Goal: Complete application form: Complete application form

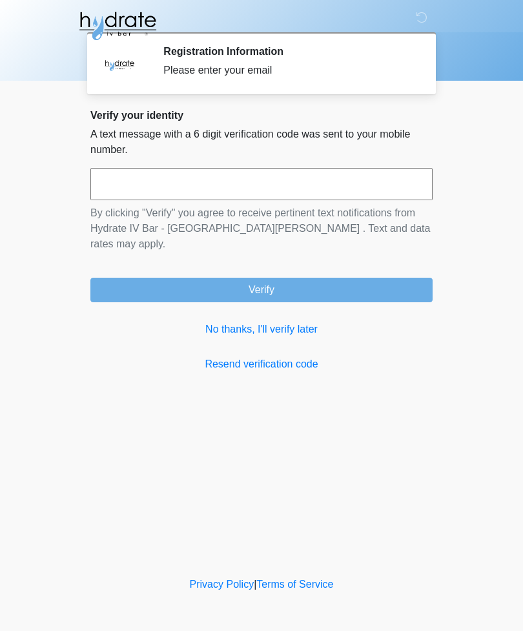
click at [368, 187] on input "text" at bounding box center [261, 184] width 342 height 32
click at [280, 322] on link "No thanks, I'll verify later" at bounding box center [261, 329] width 342 height 15
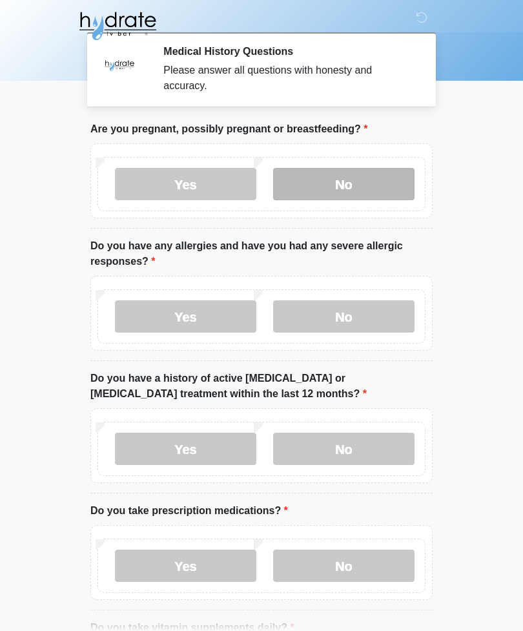
click at [367, 185] on label "No" at bounding box center [343, 184] width 141 height 32
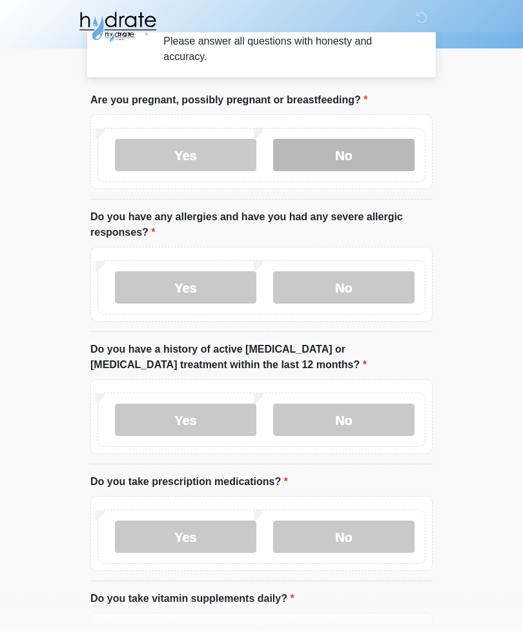
scroll to position [32, 0]
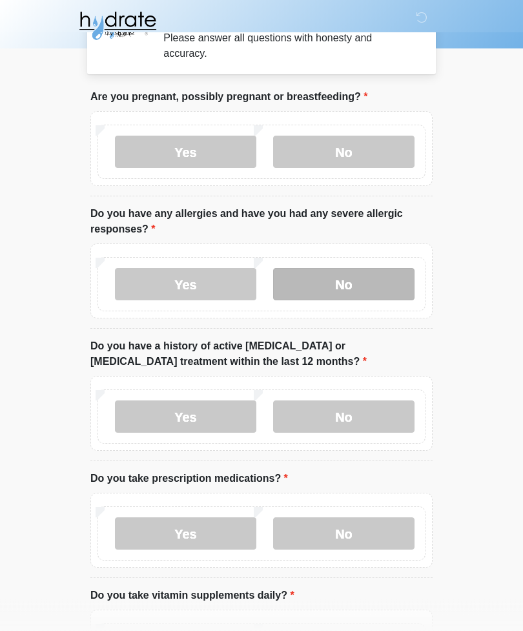
click at [354, 284] on label "No" at bounding box center [343, 285] width 141 height 32
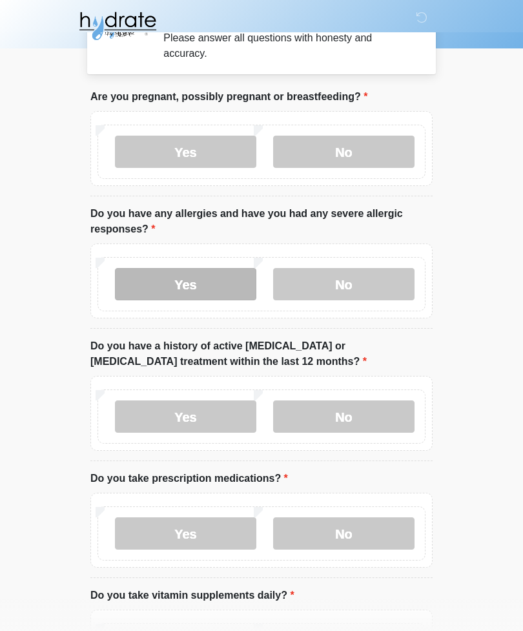
click at [235, 278] on label "Yes" at bounding box center [185, 284] width 141 height 32
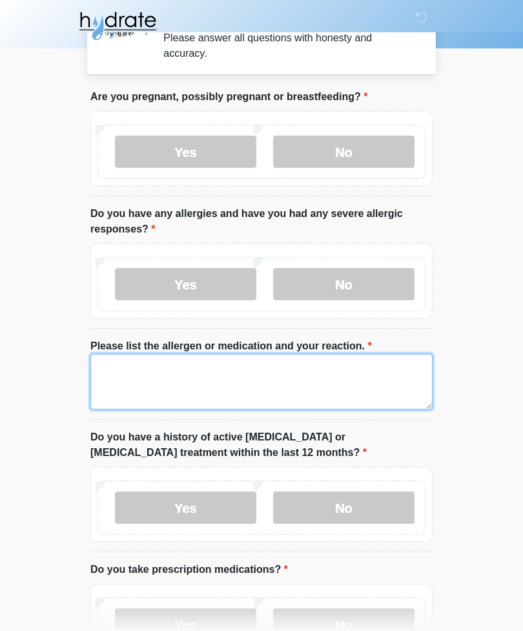
click at [282, 384] on textarea "Please list the allergen or medication and your reaction." at bounding box center [261, 382] width 342 height 56
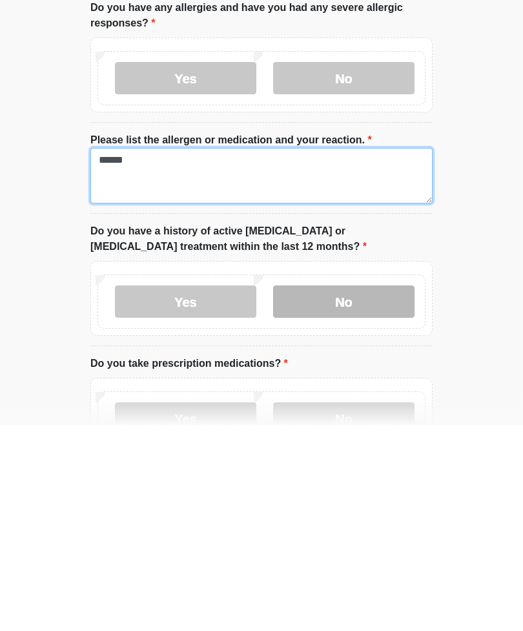
type textarea "******"
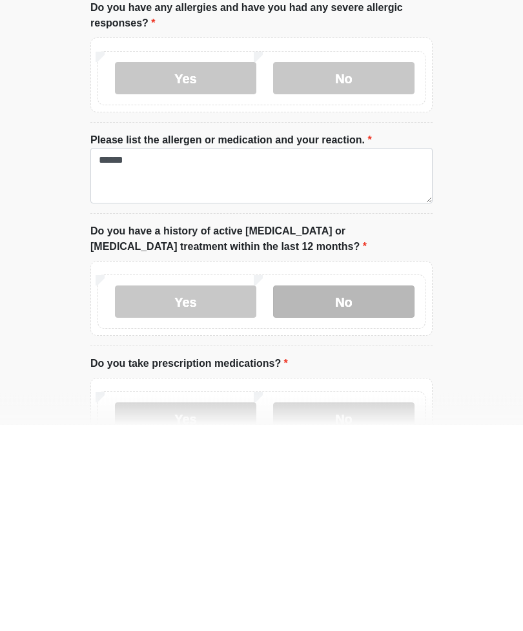
click at [369, 492] on label "No" at bounding box center [343, 508] width 141 height 32
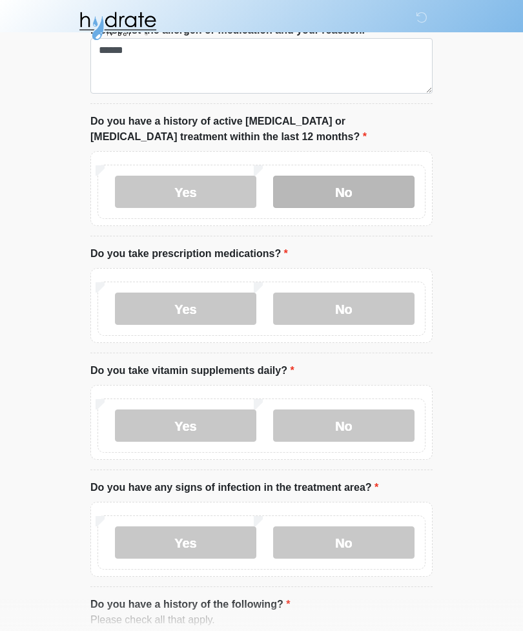
scroll to position [347, 0]
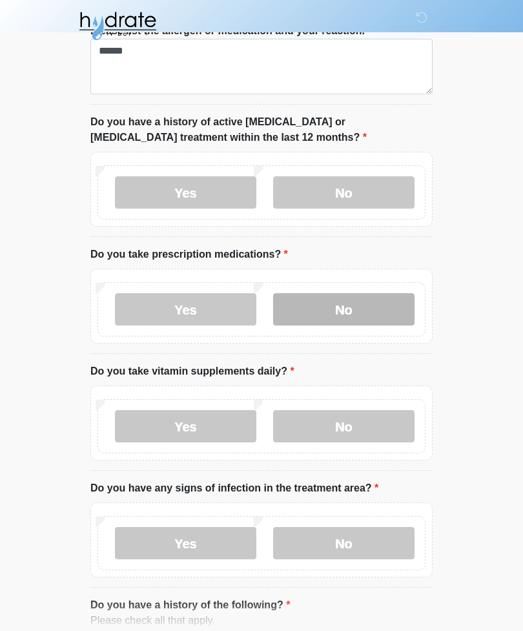
click at [378, 303] on label "No" at bounding box center [343, 309] width 141 height 32
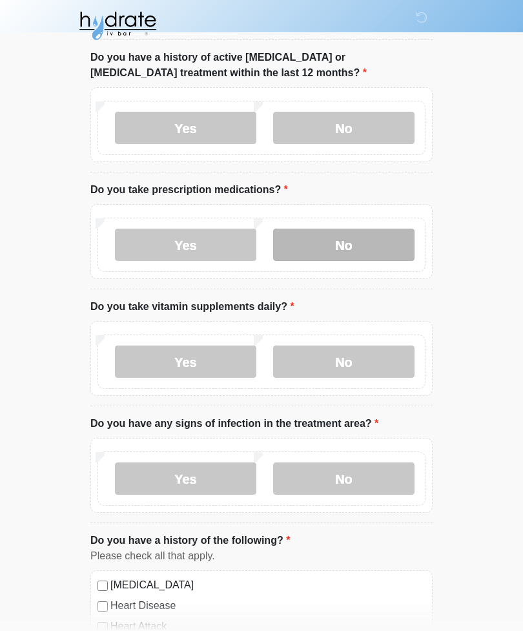
scroll to position [413, 0]
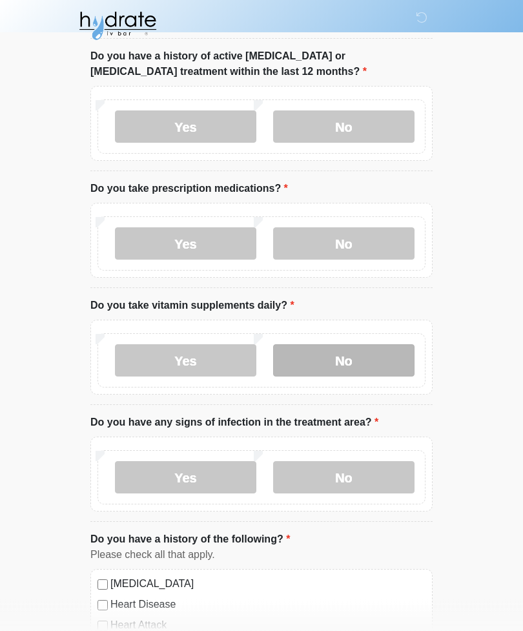
click at [373, 355] on label "No" at bounding box center [343, 361] width 141 height 32
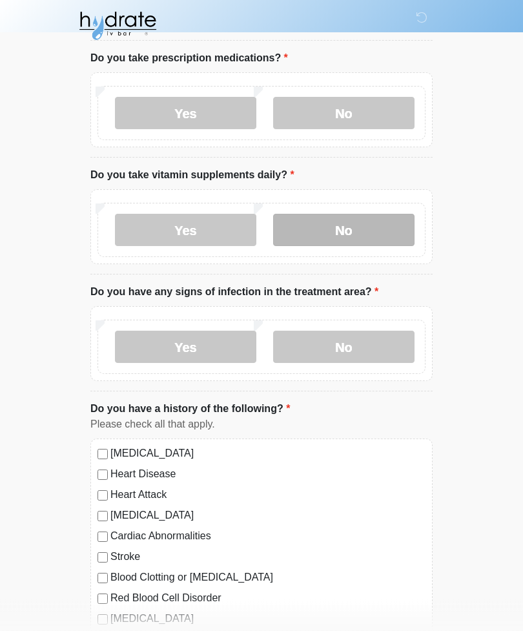
scroll to position [544, 0]
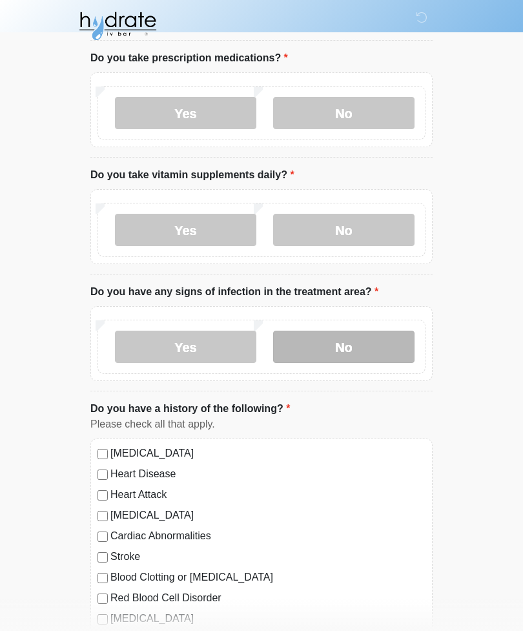
click at [362, 339] on label "No" at bounding box center [343, 347] width 141 height 32
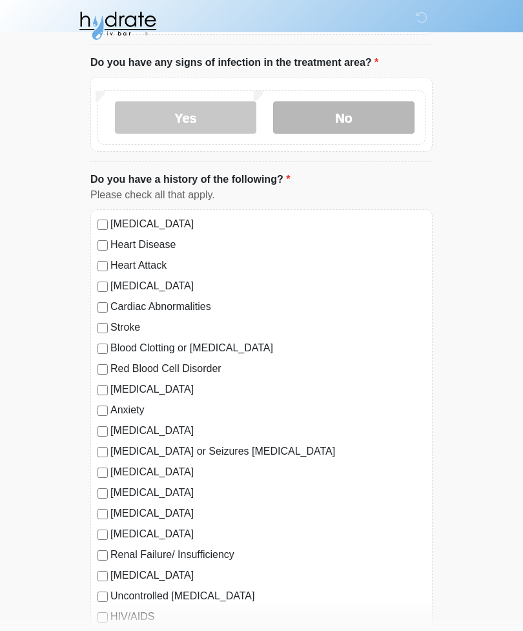
scroll to position [773, 0]
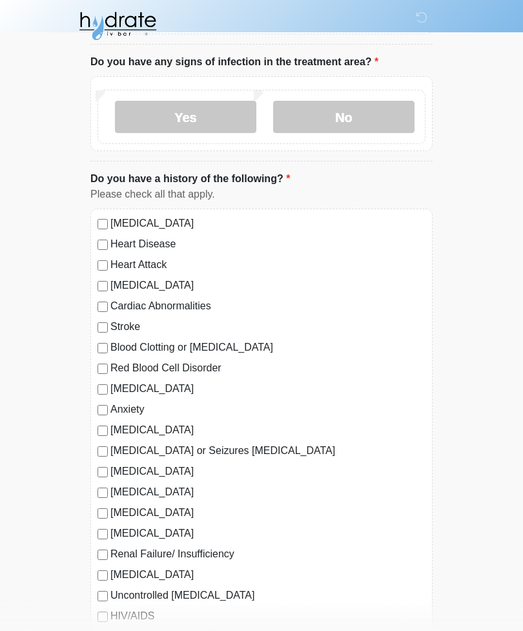
click at [128, 411] on label "Anxiety" at bounding box center [267, 409] width 315 height 15
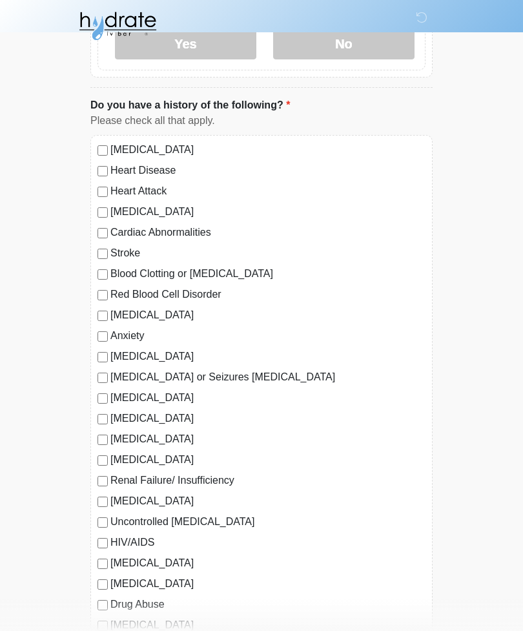
scroll to position [846, 0]
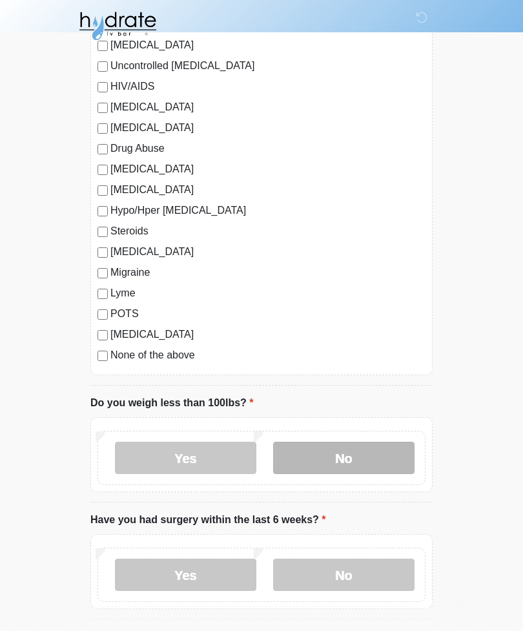
click at [336, 462] on label "No" at bounding box center [343, 458] width 141 height 32
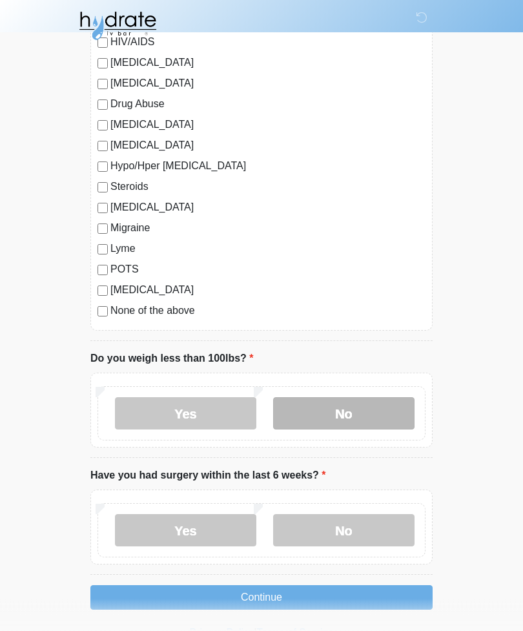
scroll to position [1351, 0]
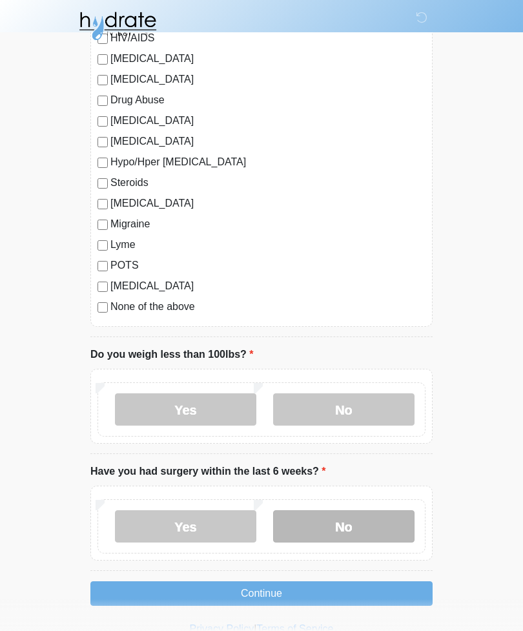
click at [352, 520] on label "No" at bounding box center [343, 526] width 141 height 32
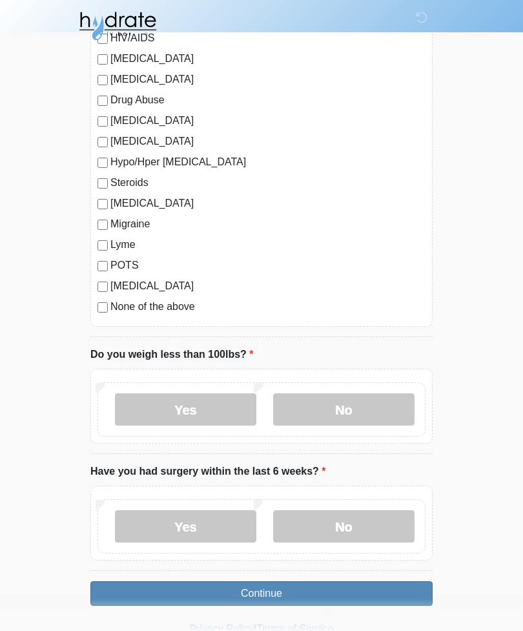
click at [290, 593] on button "Continue" at bounding box center [261, 593] width 342 height 25
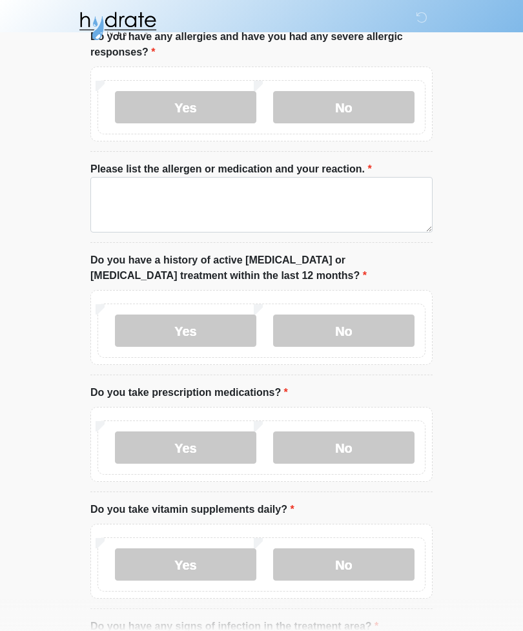
scroll to position [0, 0]
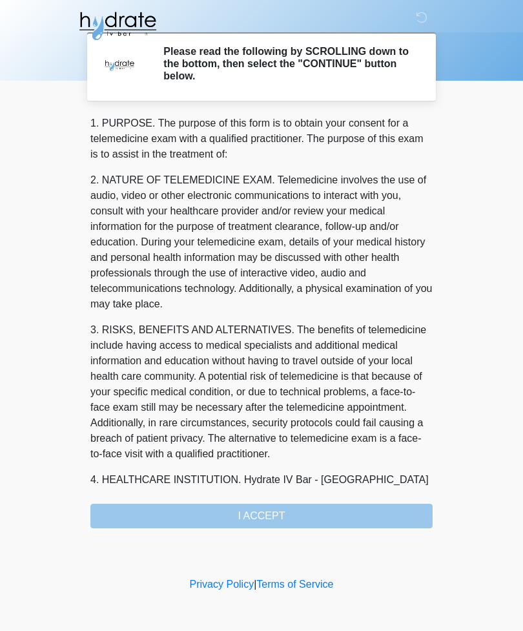
click at [292, 513] on div "1. PURPOSE. The purpose of this form is to obtain your consent for a telemedici…" at bounding box center [261, 322] width 342 height 413
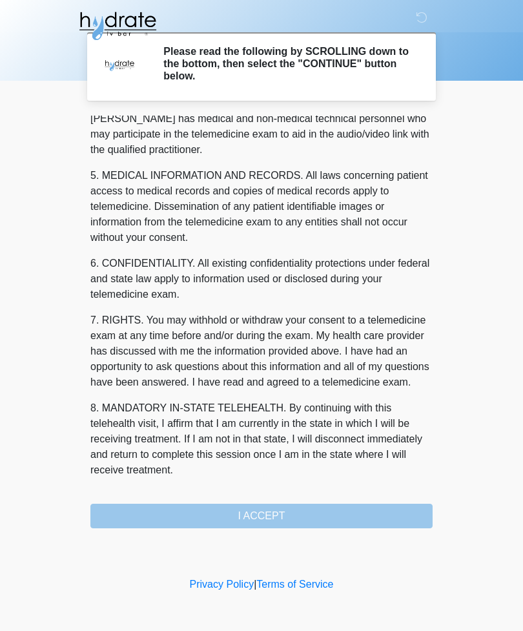
click at [307, 526] on button "I ACCEPT" at bounding box center [261, 516] width 342 height 25
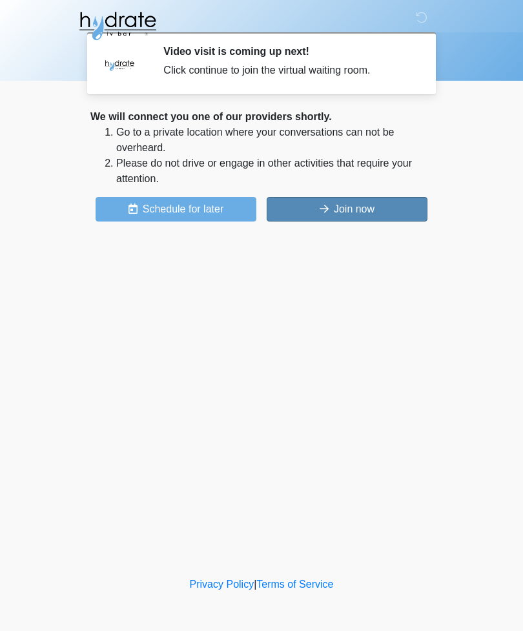
click at [396, 207] on button "Join now" at bounding box center [347, 209] width 161 height 25
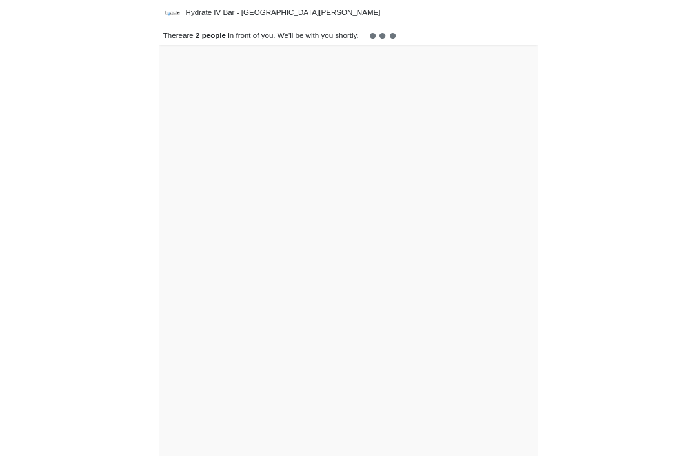
scroll to position [4, 0]
